Goal: Task Accomplishment & Management: Complete application form

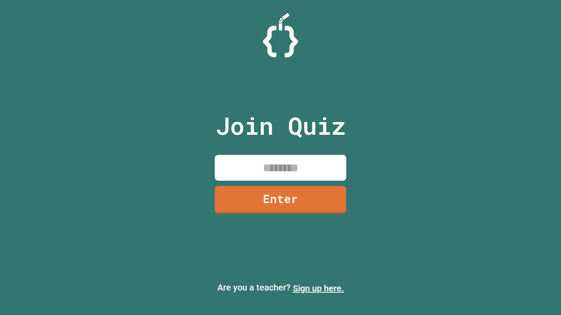
click at [318, 289] on link "Sign up here." at bounding box center [318, 288] width 51 height 11
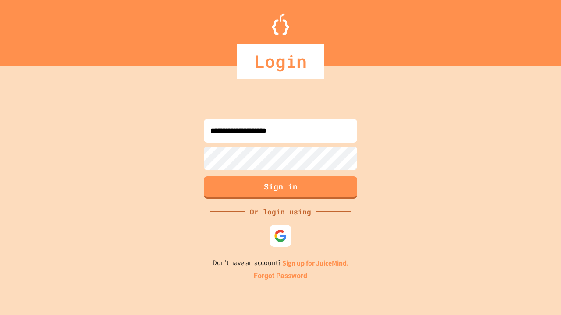
type input "**********"
